Goal: Use online tool/utility

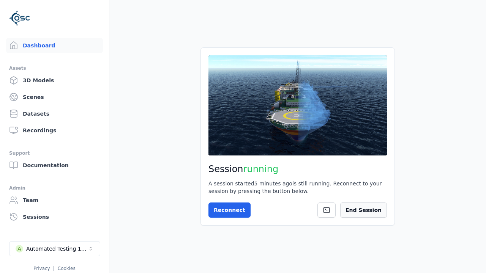
click at [368, 215] on button "End Session" at bounding box center [363, 210] width 47 height 15
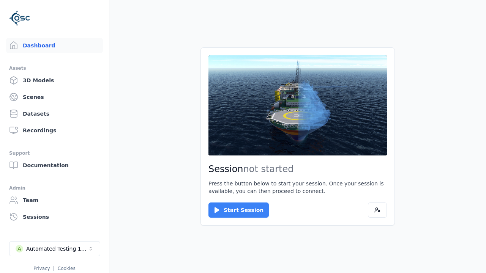
click at [234, 210] on button "Start Session" at bounding box center [239, 210] width 60 height 15
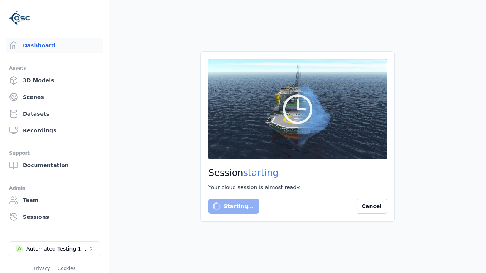
click at [140, 54] on main "Session starting Your cloud session is almost ready. Starting… Cancel" at bounding box center [297, 136] width 377 height 273
drag, startPoint x: 140, startPoint y: 54, endPoint x: 148, endPoint y: 16, distance: 38.5
click at [148, 16] on main "Session starting Your cloud session is almost ready. Starting… Cancel" at bounding box center [297, 136] width 377 height 273
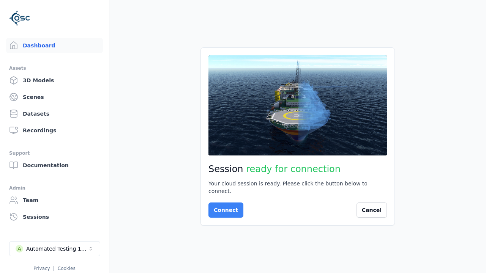
click at [224, 207] on button "Connect" at bounding box center [226, 210] width 35 height 15
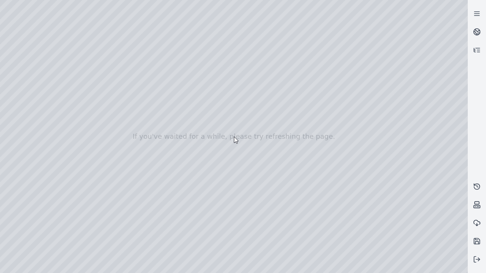
click at [17, 69] on div at bounding box center [234, 136] width 468 height 273
click at [16, 79] on div at bounding box center [234, 136] width 468 height 273
click at [126, 17] on div at bounding box center [234, 136] width 468 height 273
drag, startPoint x: 116, startPoint y: 81, endPoint x: 252, endPoint y: 188, distance: 172.6
click at [252, 188] on div at bounding box center [234, 136] width 468 height 273
